Goal: Information Seeking & Learning: Find specific fact

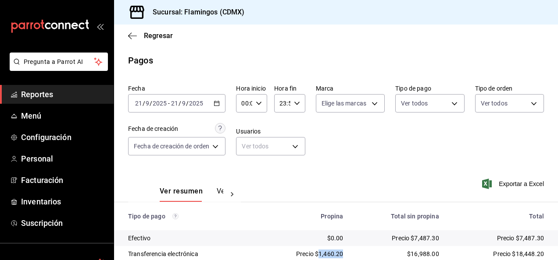
scroll to position [79, 0]
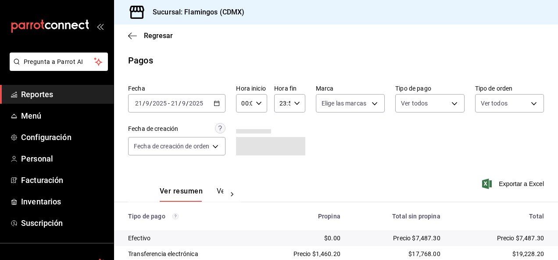
scroll to position [79, 0]
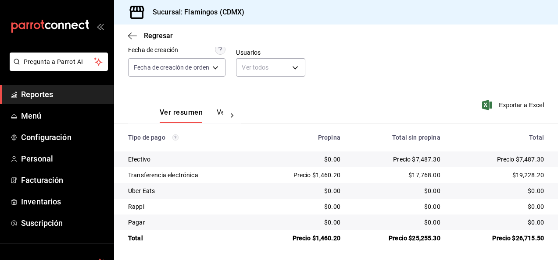
click at [416, 235] on div "Precio $25,255.30" at bounding box center [397, 238] width 86 height 9
copy div "25,255.30"
click at [416, 175] on div "$17,768.00" at bounding box center [397, 175] width 86 height 9
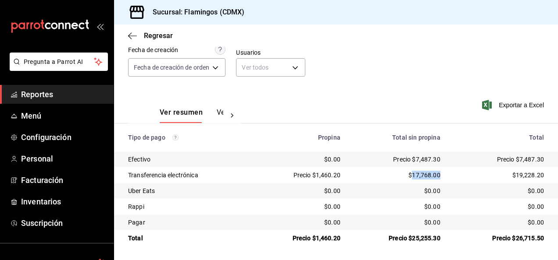
copy div "17,768.00"
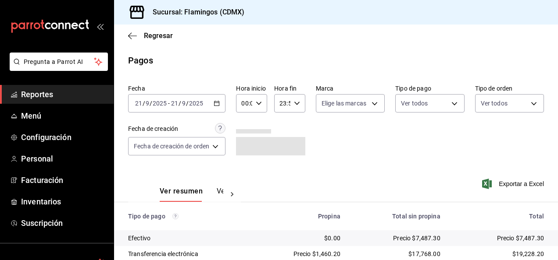
scroll to position [79, 0]
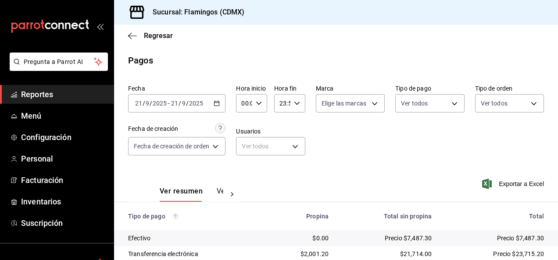
scroll to position [79, 0]
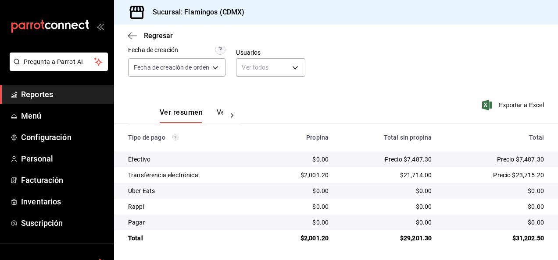
click at [319, 174] on div "$2,001.20" at bounding box center [300, 175] width 56 height 9
copy div "2,001.20"
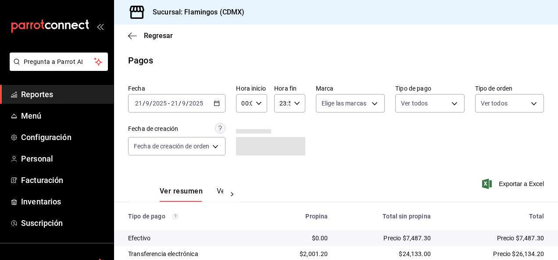
scroll to position [79, 0]
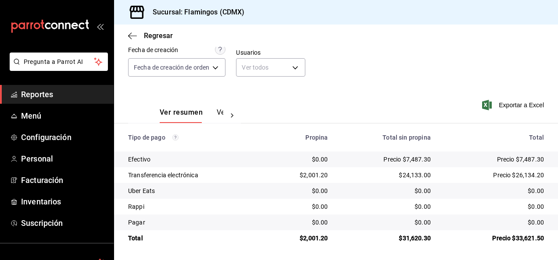
click at [317, 177] on div "$2,001.20" at bounding box center [300, 175] width 56 height 9
copy div "2,001.20"
